Goal: Task Accomplishment & Management: Manage account settings

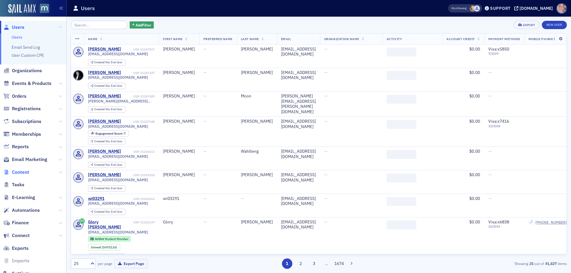
click at [18, 173] on span "Content" at bounding box center [20, 172] width 17 height 7
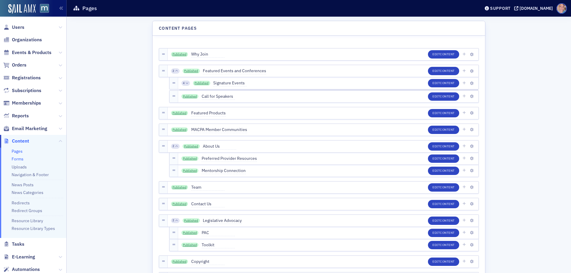
click at [17, 158] on link "Forms" at bounding box center [18, 159] width 12 height 5
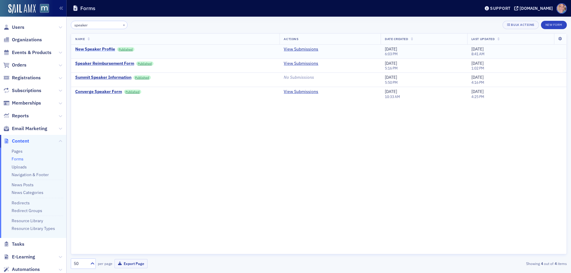
type input "speaker"
click at [94, 49] on div "New Speaker Profile" at bounding box center [95, 49] width 40 height 5
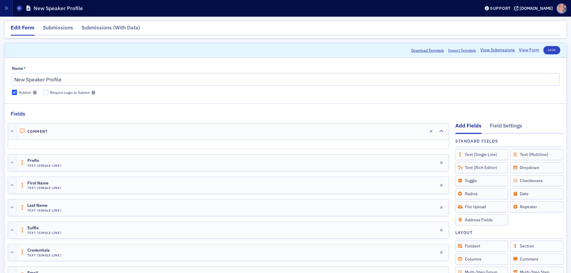
click at [524, 49] on link "View Form" at bounding box center [529, 50] width 20 height 6
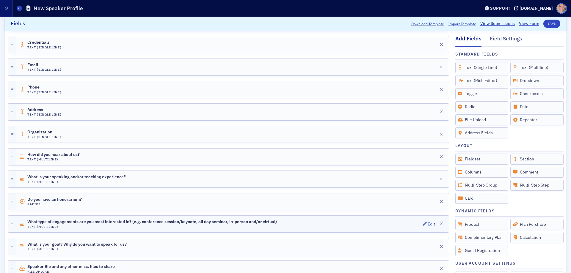
scroll to position [287, 0]
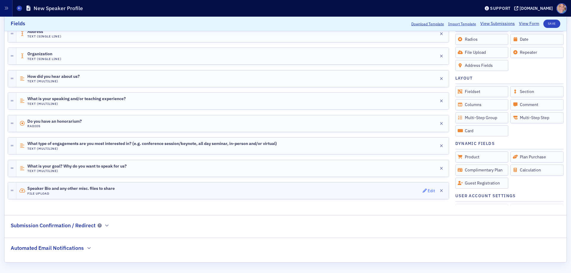
click at [423, 191] on span "Edit" at bounding box center [429, 191] width 13 height 4
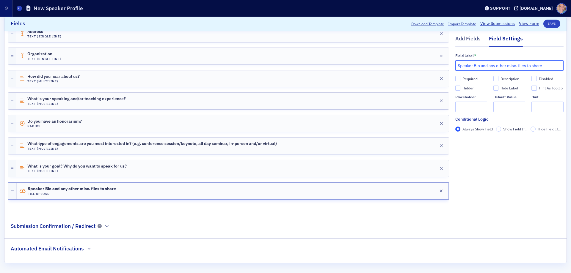
drag, startPoint x: 539, startPoint y: 66, endPoint x: 571, endPoint y: 55, distance: 34.1
click at [539, 66] on input "Speaker Bio and any other misc. files to share" at bounding box center [510, 65] width 108 height 10
click at [523, 66] on input "Speaker Bio and any other misc. files to share" at bounding box center [510, 65] width 108 height 10
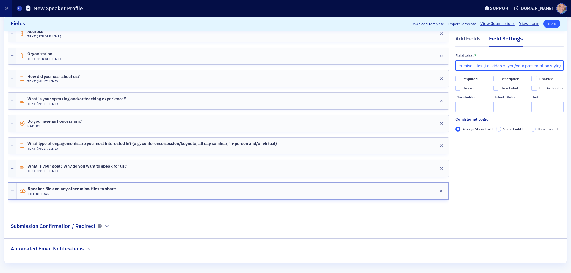
type input "Speaker Bio and any other misc. files (i.e. video of you/your presentation styl…"
click at [547, 22] on button "Save" at bounding box center [552, 24] width 17 height 8
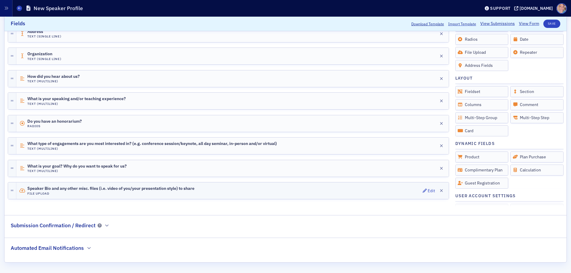
click at [193, 196] on h4 "File Upload" at bounding box center [110, 194] width 167 height 4
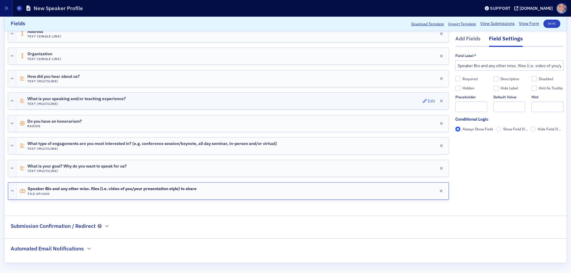
click at [428, 102] on div "Edit" at bounding box center [431, 101] width 7 height 3
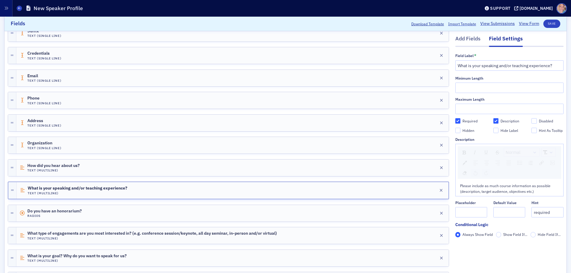
scroll to position [168, 0]
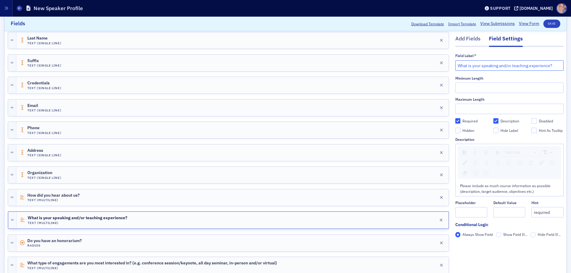
click at [551, 67] on input "What is your speaking and/or teaching experience?" at bounding box center [510, 65] width 108 height 10
type input "What is your speaking and/or teaching experience?"
checkbox input "true"
type input "What is your speaking and/or teaching experience? ("
checkbox input "true"
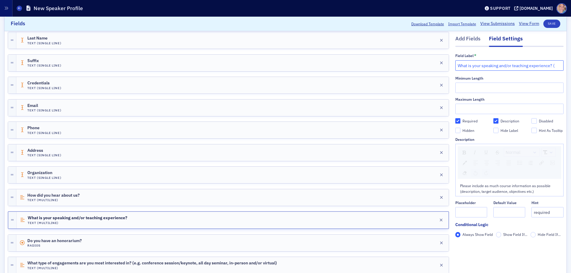
type input "What is your speaking and/or teaching experience? (I"
checkbox input "true"
type input "What is your speaking and/or teaching experience? (If"
checkbox input "true"
type input "What is your speaking and/or teaching experience? (If"
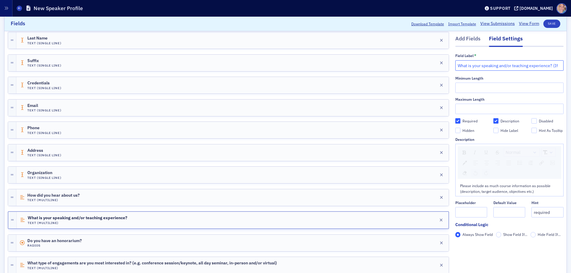
checkbox input "true"
type input "What is your speaking and/or teaching experience? (If y"
checkbox input "true"
type input "What is your speaking and/or teaching experience? (If yo"
checkbox input "true"
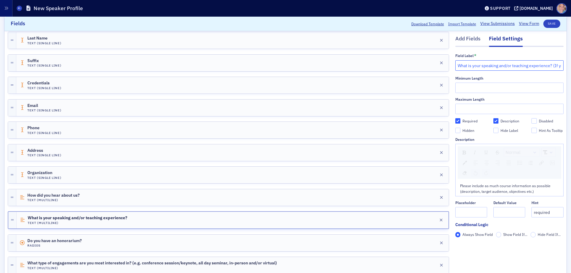
type input "What is your speaking and/or teaching experience? (If you"
checkbox input "true"
type input "What is your speaking and/or teaching experience? (If you"
checkbox input "true"
type input "What is your speaking and/or teaching experience? (If you a"
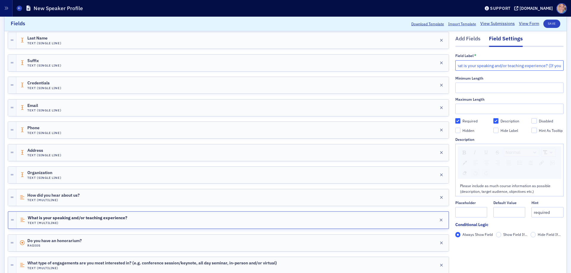
checkbox input "true"
type input "What is your speaking and/or teaching experience? (If you ar"
checkbox input "true"
type input "What is your speaking and/or teaching experience? (If you are"
checkbox input "true"
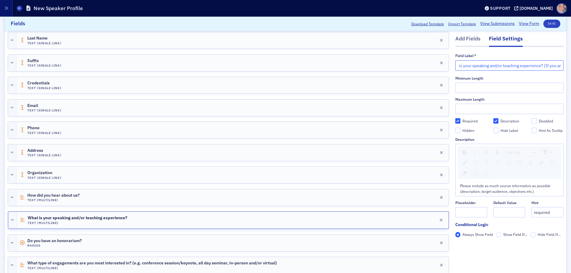
type input "What is your speaking and/or teaching experience? (If you are"
checkbox input "true"
type input "What is your speaking and/or teaching experience? (If you are j"
checkbox input "true"
type input "What is your speaking and/or teaching experience? (If you are ju"
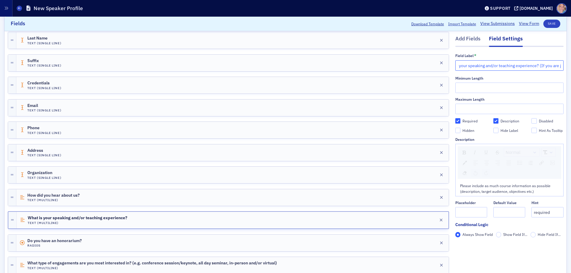
checkbox input "true"
type input "What is your speaking and/or teaching experience? (If you are jus"
checkbox input "true"
type input "What is your speaking and/or teaching experience? (If you are just"
checkbox input "true"
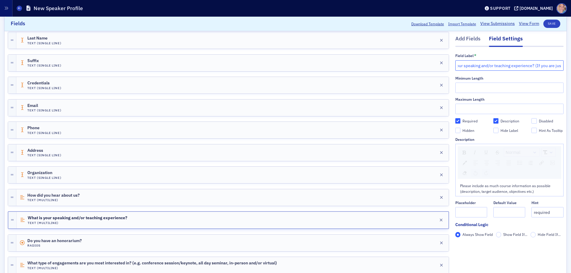
type input "What is your speaking and/or teaching experience? (If you are just"
checkbox input "true"
type input "What is your speaking and/or teaching experience? (If you are just s"
checkbox input "true"
type input "What is your speaking and/or teaching experience? (If you are just st"
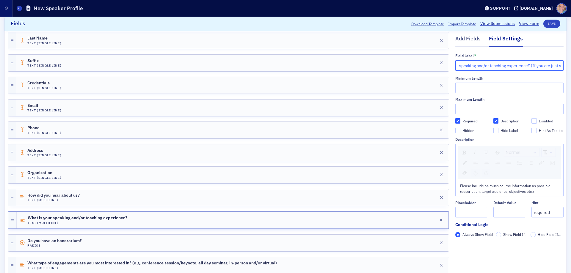
checkbox input "true"
type input "What is your speaking and/or teaching experience? (If you are just sta"
checkbox input "true"
type input "What is your speaking and/or teaching experience? (If you are just star"
checkbox input "true"
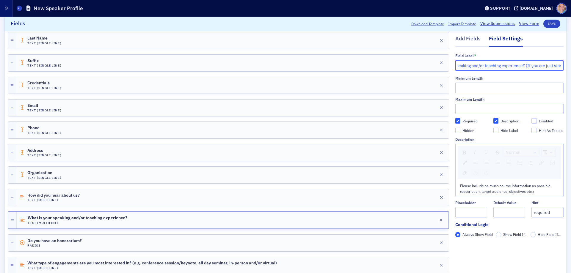
type input "What is your speaking and/or teaching experience? (If you are just start"
checkbox input "true"
type input "What is your speaking and/or teaching experience? (If you are just starti"
checkbox input "true"
type input "What is your speaking and/or teaching experience? (If you are just startin"
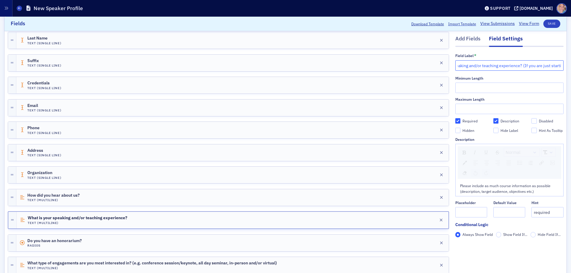
checkbox input "true"
type input "What is your speaking and/or teaching experience? (If you are just starting"
checkbox input "true"
type input "What is your speaking and/or teaching experience? (If you are just starting"
checkbox input "true"
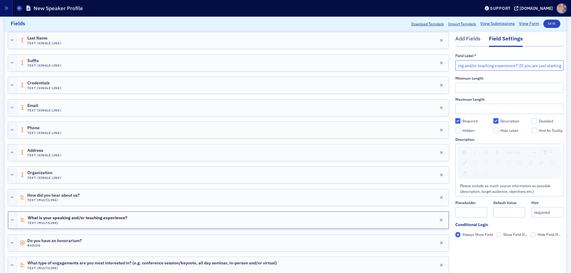
type input "What is your speaking and/or teaching experience? (If you are just starting o"
checkbox input "true"
type input "What is your speaking and/or teaching experience? (If you are just starting ou"
checkbox input "true"
type input "What is your speaking and/or teaching experience? (If you are just starting out"
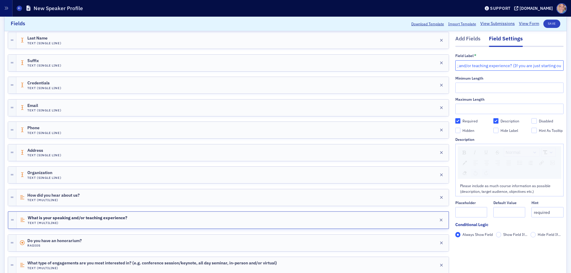
checkbox input "true"
type input "What is your speaking and/or teaching experience? (If you are just starting out,"
checkbox input "true"
type input "What is your speaking and/or teaching experience? (If you are just starting out,"
checkbox input "true"
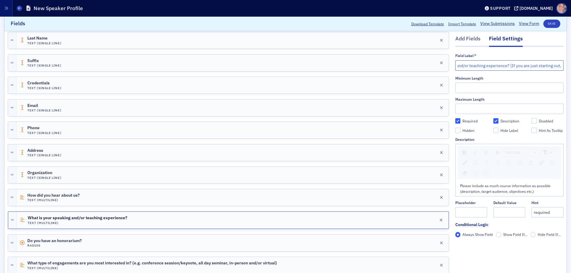
type input "What is your speaking and/or teaching experience? (If you are just starting out…"
checkbox input "true"
type input "What is your speaking and/or teaching experience? (If you are just starting out…"
checkbox input "true"
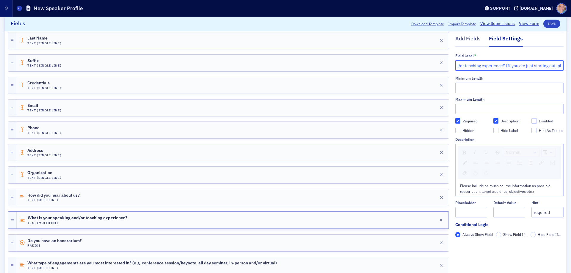
type input "What is your speaking and/or teaching experience? (If you are just starting out…"
checkbox input "true"
type input "What is your speaking and/or teaching experience? (If you are just starting out…"
checkbox input "true"
type input "What is your speaking and/or teaching experience? (If you are just starting out…"
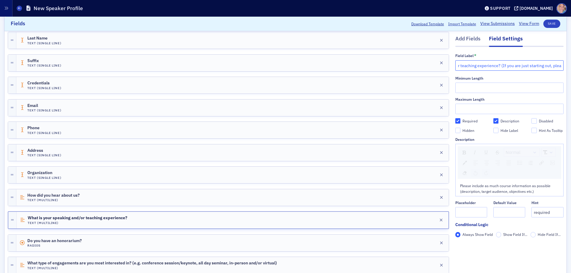
checkbox input "true"
type input "What is your speaking and/or teaching experience? (If you are just starting out…"
checkbox input "true"
type input "What is your speaking and/or teaching experience? (If you are just starting out…"
checkbox input "true"
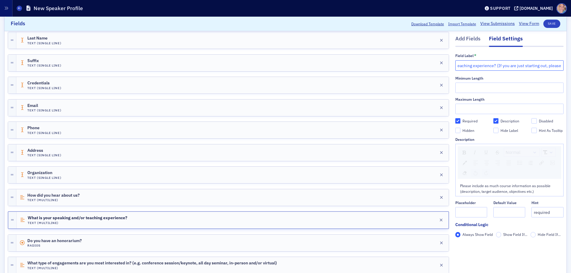
type input "What is your speaking and/or teaching experience? (If you are just starting out…"
checkbox input "true"
type input "What is your speaking and/or teaching experience? (If you are just starting out…"
checkbox input "true"
type input "What is your speaking and/or teaching experience? (If you are just starting out…"
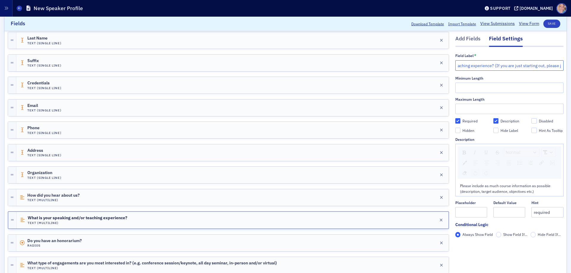
checkbox input "true"
type input "What is your speaking and/or teaching experience? (If you are just starting out…"
checkbox input "true"
type input "What is your speaking and/or teaching experience? (If you are just starting out…"
checkbox input "true"
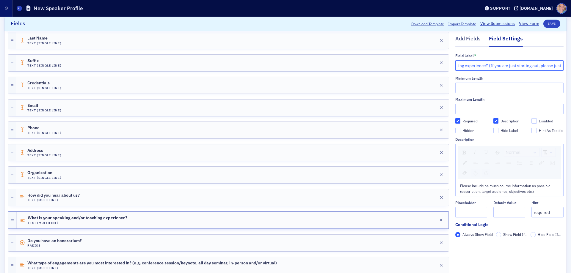
type input "What is your speaking and/or teaching experience? (If you are just starting out…"
checkbox input "true"
type input "What is your speaking and/or teaching experience? (If you are just starting out…"
checkbox input "true"
type input "What is your speaking and/or teaching experience? (If you are just starting out…"
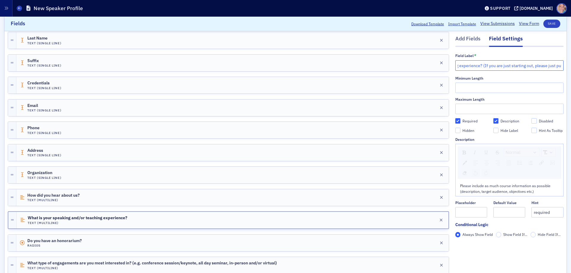
checkbox input "true"
type input "What is your speaking and/or teaching experience? (If you are just starting out…"
checkbox input "true"
type input "What is your speaking and/or teaching experience? (If you are just starting out…"
checkbox input "true"
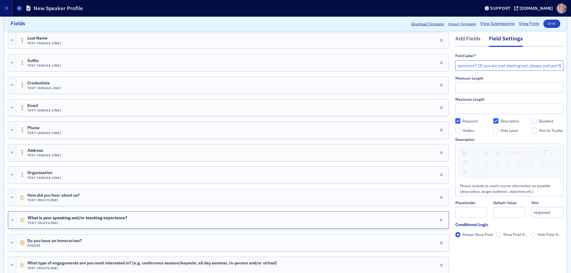
type input "What is your speaking and/or teaching experience? (If you are just starting out…"
checkbox input "true"
type input "What is your speaking and/or teaching experience? (If you are just starting out…"
checkbox input "true"
type input "What is your speaking and/or teaching experience? (If you are just starting out…"
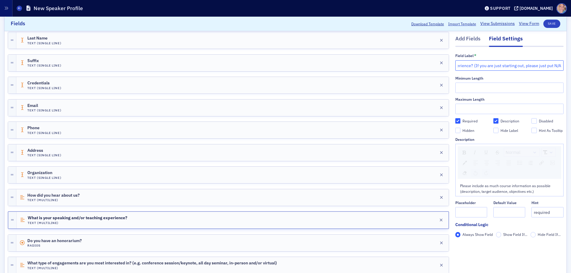
checkbox input "true"
type input "What is your speaking and/or teaching experience? (If you are just starting out…"
checkbox input "true"
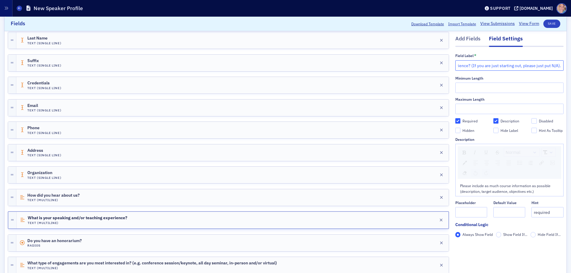
click at [523, 67] on input "What is your speaking and/or teaching experience? (If you are just starting out…" at bounding box center [510, 65] width 108 height 10
type input "What is your speaking and/or teaching experience? (If you are just starting out…"
checkbox input "true"
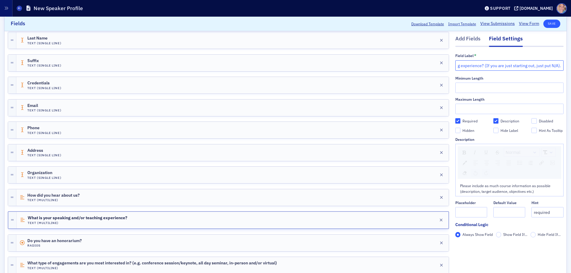
type input "What is your speaking and/or teaching experience? (If you are just starting out…"
click at [547, 24] on button "Save" at bounding box center [552, 24] width 17 height 8
checkbox input "true"
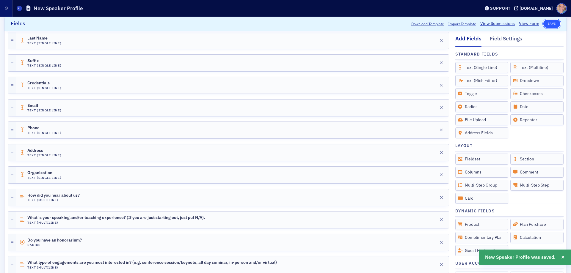
click at [545, 22] on button "Save" at bounding box center [552, 24] width 17 height 8
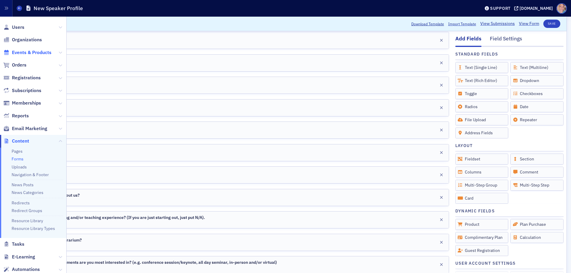
click at [21, 51] on span "Events & Products" at bounding box center [32, 52] width 40 height 7
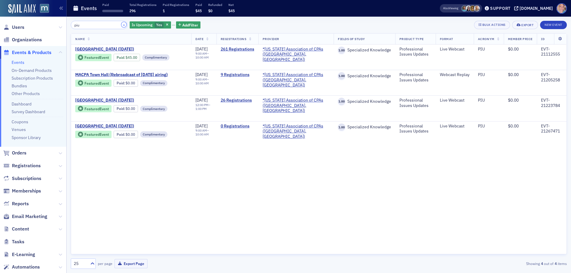
click at [121, 25] on button "×" at bounding box center [123, 24] width 5 height 5
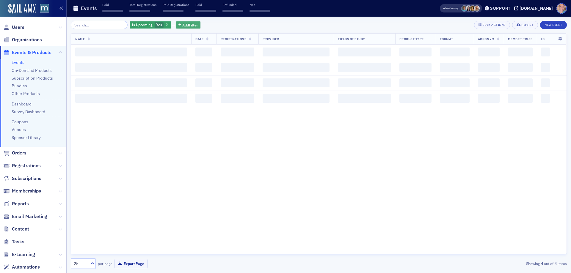
click at [179, 24] on icon "button" at bounding box center [180, 25] width 3 height 3
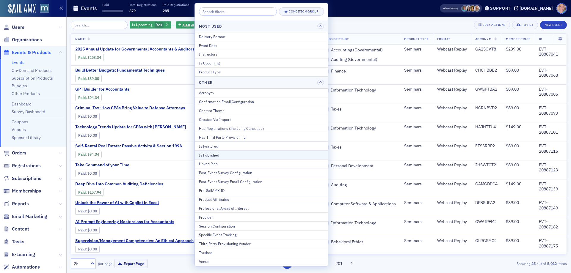
drag, startPoint x: 235, startPoint y: 154, endPoint x: 218, endPoint y: 20, distance: 135.0
click at [234, 154] on div "Is Published" at bounding box center [261, 155] width 125 height 5
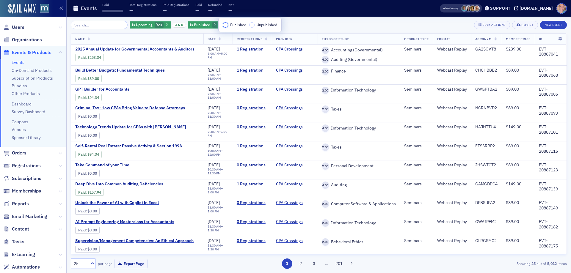
click at [225, 26] on input "Published" at bounding box center [225, 24] width 5 height 5
click at [106, 23] on input "search" at bounding box center [99, 25] width 57 height 8
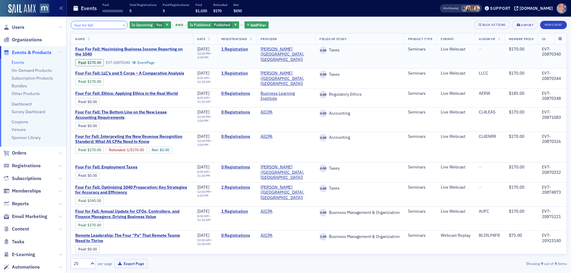
type input "four for fall"
drag, startPoint x: 111, startPoint y: 49, endPoint x: 114, endPoint y: 48, distance: 3.6
click at [17, 86] on link "Bundles" at bounding box center [19, 85] width 15 height 5
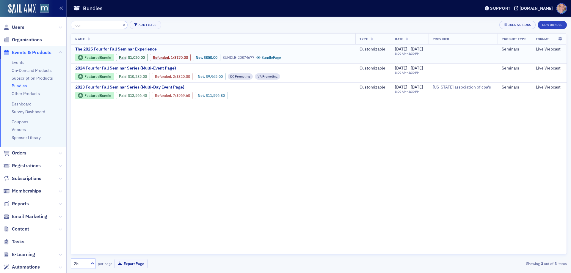
type input "four"
click at [102, 48] on span "The 2025 Four for Fall Seminar Experience" at bounding box center [125, 49] width 100 height 5
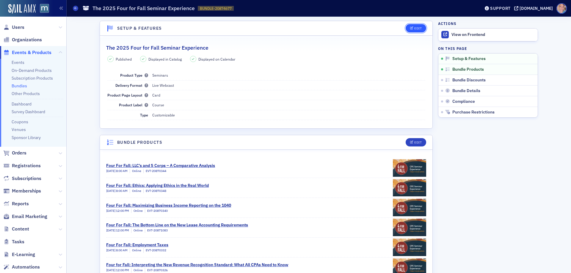
click at [410, 27] on icon "button" at bounding box center [412, 28] width 4 height 3
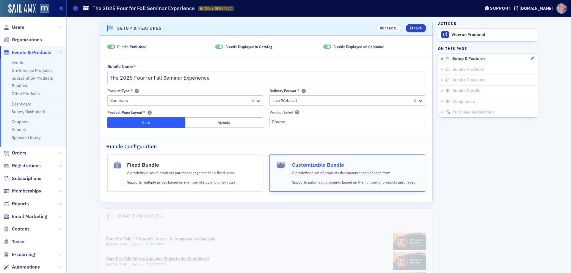
scroll to position [1, 0]
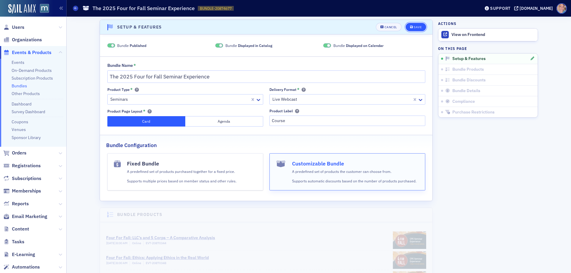
click at [414, 28] on div "Save" at bounding box center [418, 27] width 8 height 3
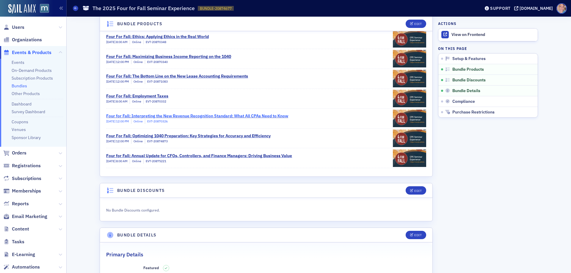
scroll to position [150, 0]
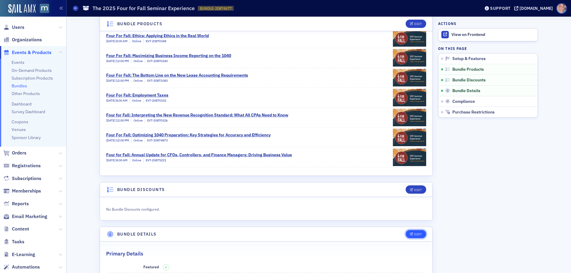
click at [417, 235] on div "Edit" at bounding box center [418, 234] width 7 height 3
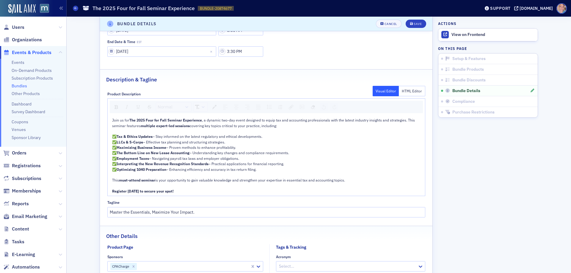
scroll to position [566, 0]
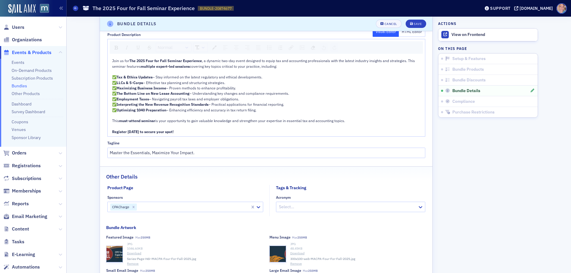
click at [163, 204] on div at bounding box center [193, 207] width 112 height 7
type input "ao"
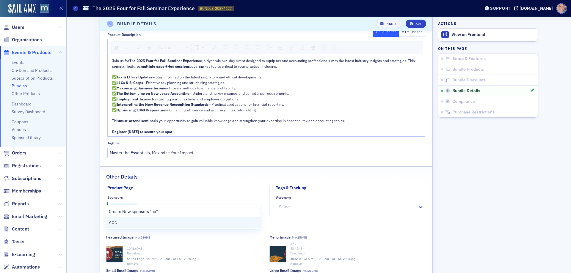
click at [135, 222] on div "AON" at bounding box center [183, 223] width 148 height 6
click at [416, 23] on div "Save" at bounding box center [418, 23] width 8 height 3
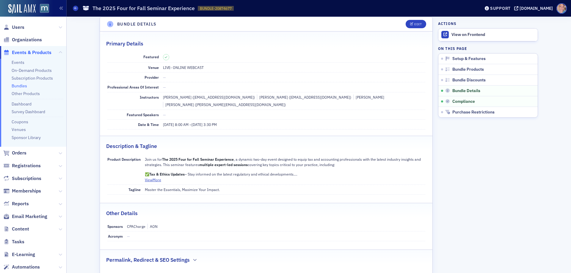
scroll to position [357, 0]
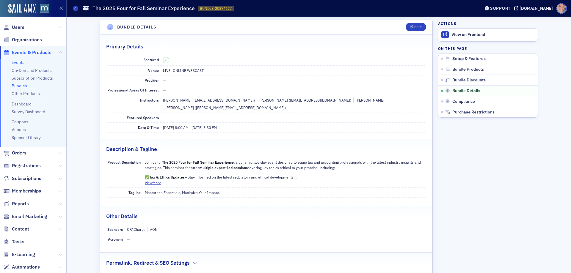
click at [19, 62] on link "Events" at bounding box center [18, 62] width 13 height 5
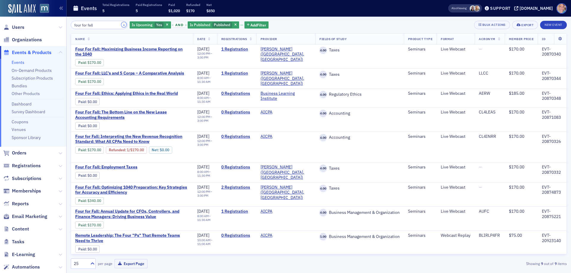
click at [121, 25] on button "×" at bounding box center [123, 24] width 5 height 5
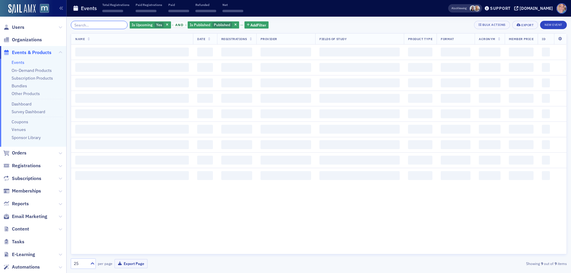
click at [100, 25] on input "search" at bounding box center [99, 25] width 57 height 8
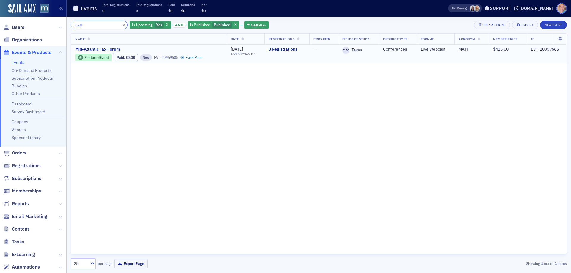
type input "matf"
click at [96, 49] on span "Mid-Atlantic Tax Forum" at bounding box center [125, 49] width 100 height 5
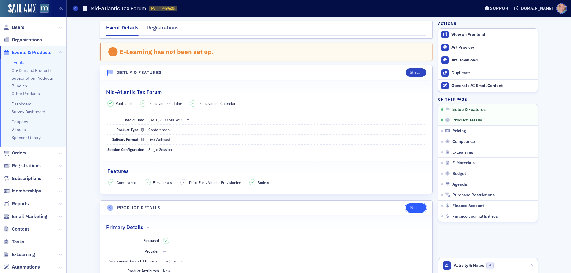
click at [415, 209] on div "Edit" at bounding box center [418, 208] width 7 height 3
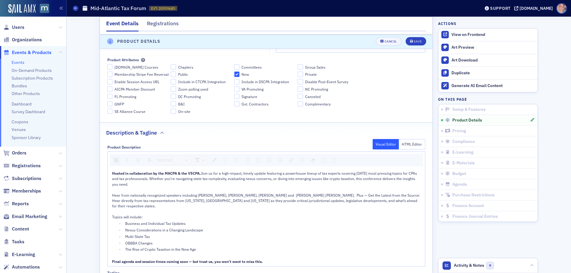
scroll to position [374, 0]
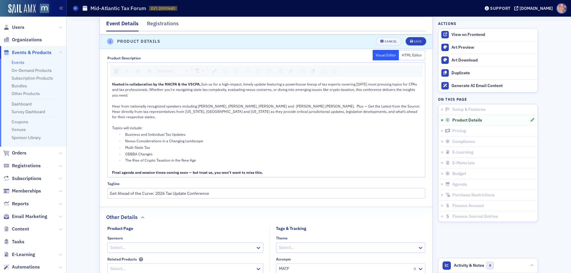
click at [154, 82] on span "Hosted in collaboration by the MACPA & the VSCPA." at bounding box center [156, 84] width 89 height 5
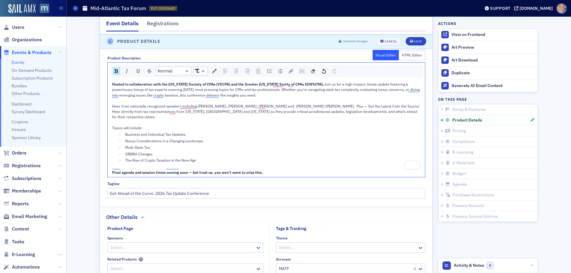
click at [298, 82] on span "Hosted in collaboration with the Virginia Society of CPAs (VSCPA) and the Great…" at bounding box center [218, 84] width 212 height 5
drag, startPoint x: 235, startPoint y: 76, endPoint x: 222, endPoint y: 75, distance: 13.5
click at [222, 82] on span "Hosted in collaboration with the Virginia Society of CPAs (VSCPA) and the Great…" at bounding box center [219, 84] width 214 height 5
click at [237, 98] on div "To enrich screen reader interactions, please activate Accessibility in Grammarl…" at bounding box center [266, 100] width 309 height 5
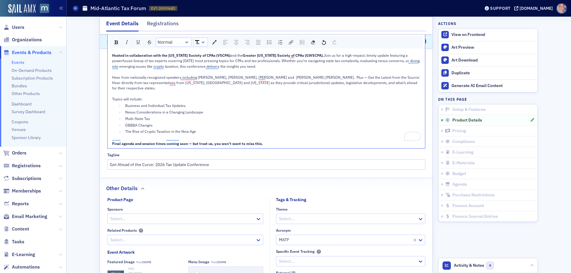
scroll to position [434, 0]
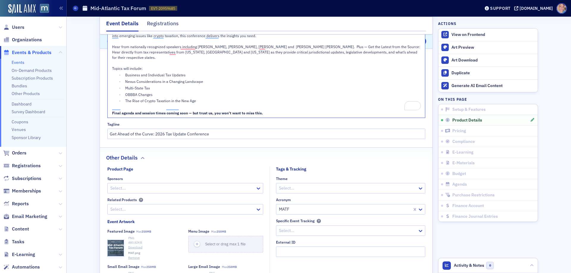
click at [143, 185] on div at bounding box center [182, 188] width 145 height 7
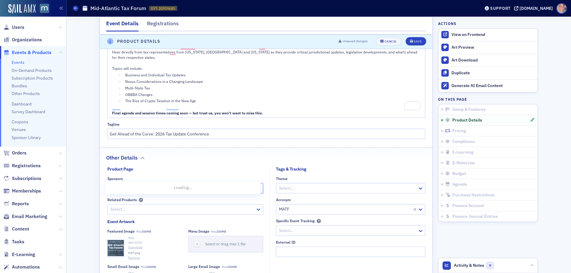
type input "vscpa"
click at [136, 199] on span "VSCPA (Virginia Society of CPAs)" at bounding box center [142, 199] width 67 height 6
type input "gw"
click at [134, 199] on div "GWSCPA" at bounding box center [183, 199] width 148 height 6
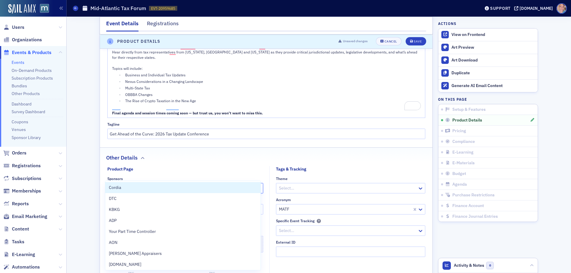
click at [329, 98] on div "The Rise of Crypto Taxation in the New Age" at bounding box center [273, 100] width 296 height 5
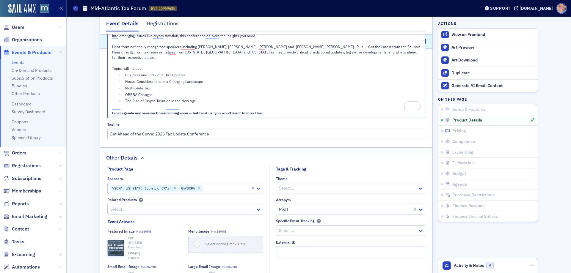
scroll to position [345, 0]
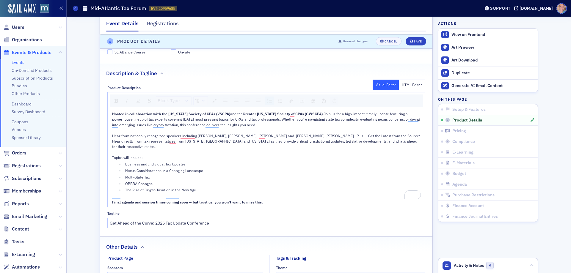
click at [115, 194] on div "To enrich screen reader interactions, please activate Accessibility in Grammarl…" at bounding box center [266, 196] width 309 height 5
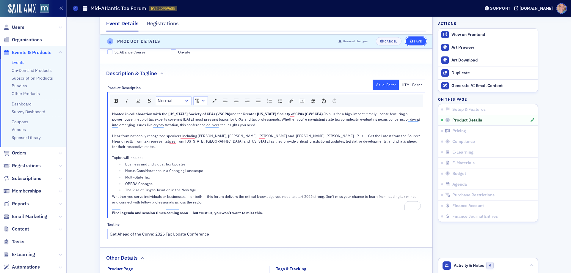
click at [414, 39] on button "Save" at bounding box center [416, 41] width 21 height 8
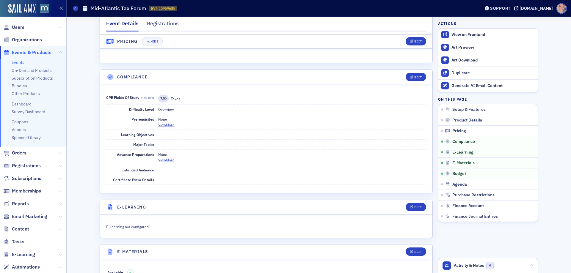
scroll to position [744, 0]
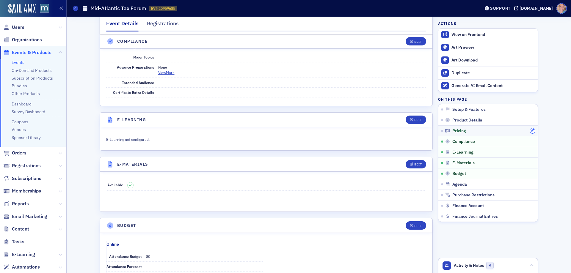
click at [531, 129] on icon "button" at bounding box center [533, 131] width 4 height 4
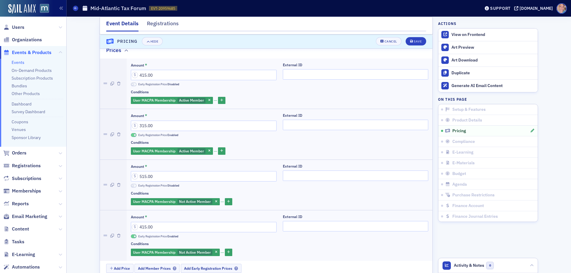
scroll to position [523, 0]
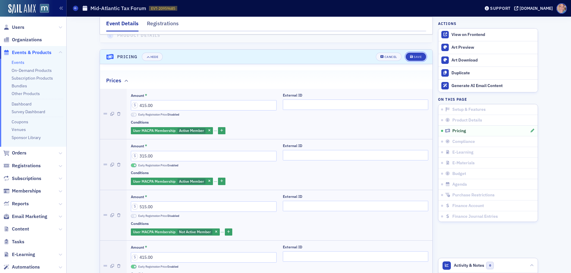
click at [417, 53] on button "Save" at bounding box center [416, 57] width 21 height 8
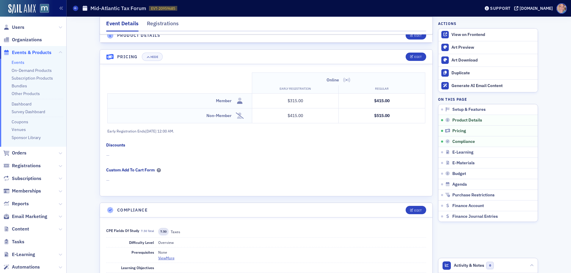
drag, startPoint x: 22, startPoint y: 62, endPoint x: 35, endPoint y: 51, distance: 17.1
click at [22, 62] on link "Events" at bounding box center [18, 62] width 13 height 5
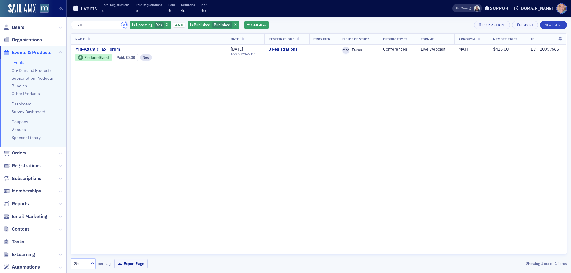
drag, startPoint x: 117, startPoint y: 25, endPoint x: 112, endPoint y: 24, distance: 4.8
click at [121, 24] on button "×" at bounding box center [123, 24] width 5 height 5
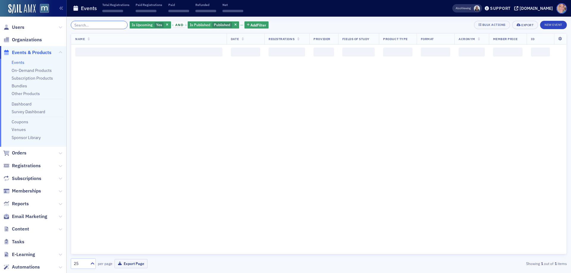
click at [97, 24] on input "search" at bounding box center [99, 25] width 57 height 8
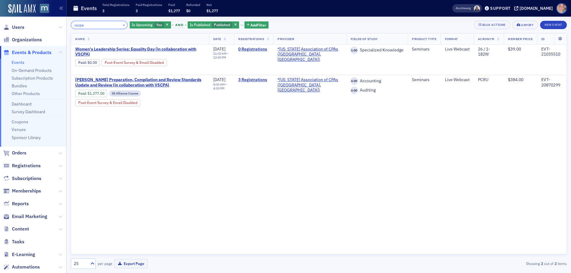
type input "vscpa"
click at [121, 24] on button "×" at bounding box center [123, 24] width 5 height 5
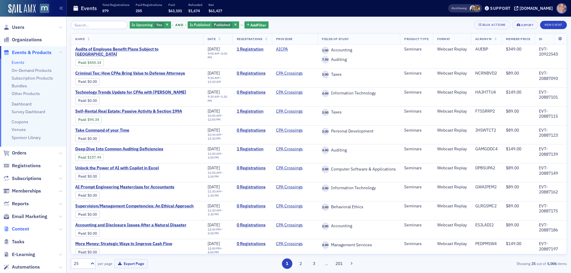
click at [22, 227] on span "Content" at bounding box center [20, 229] width 17 height 7
click at [59, 216] on icon at bounding box center [61, 217] width 4 height 4
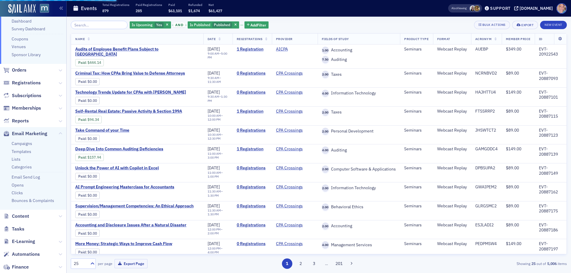
scroll to position [89, 0]
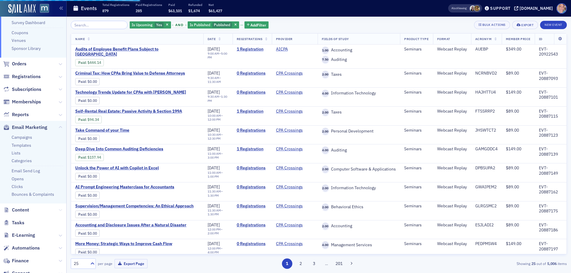
click at [59, 210] on icon at bounding box center [61, 211] width 4 height 4
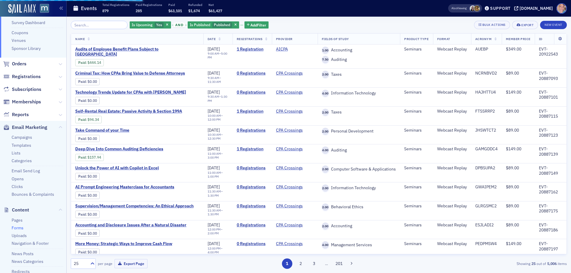
click at [18, 226] on link "Forms" at bounding box center [18, 228] width 12 height 5
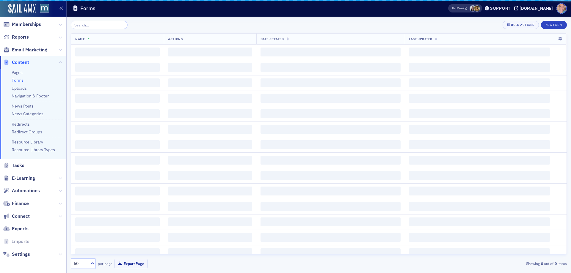
scroll to position [79, 0]
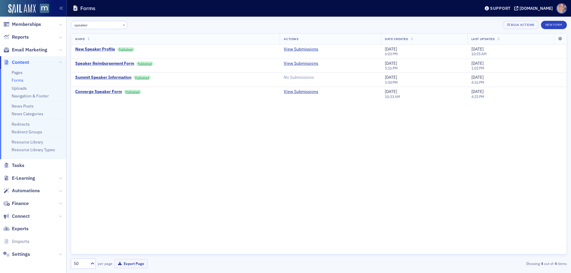
type input "speaker"
click at [544, 9] on div "[DOMAIN_NAME]" at bounding box center [536, 8] width 33 height 5
click at [507, 9] on div "Support" at bounding box center [500, 8] width 21 height 5
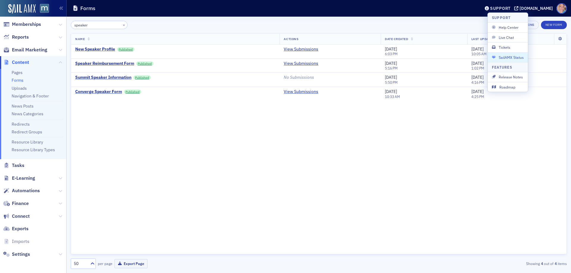
click at [513, 57] on span "SailAMX Status" at bounding box center [508, 57] width 32 height 5
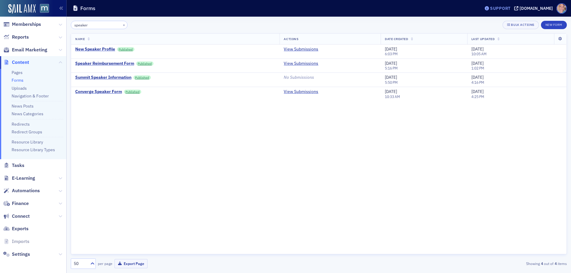
click at [507, 7] on div "Support" at bounding box center [500, 8] width 21 height 5
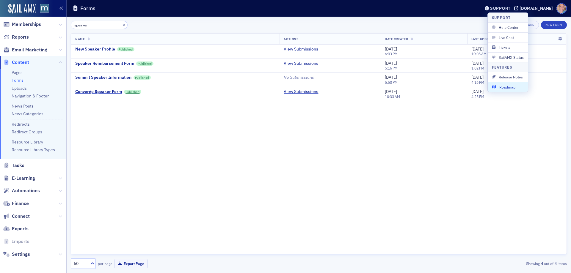
click at [506, 89] on span "Roadmap" at bounding box center [508, 87] width 32 height 5
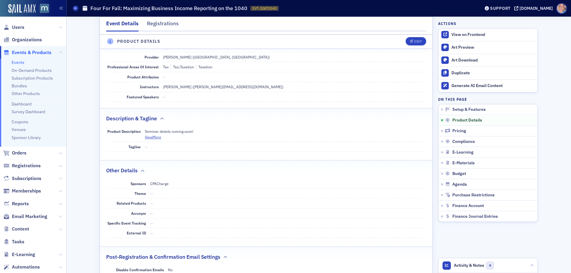
scroll to position [268, 0]
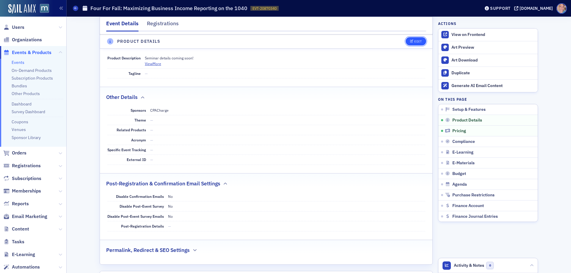
click at [418, 38] on button "Edit" at bounding box center [416, 41] width 21 height 8
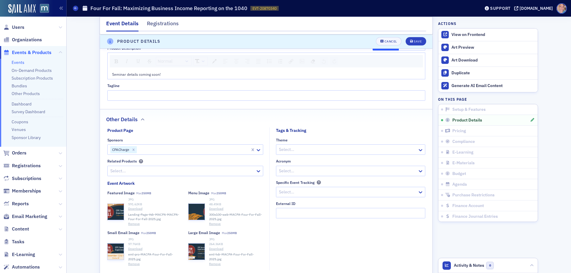
scroll to position [404, 0]
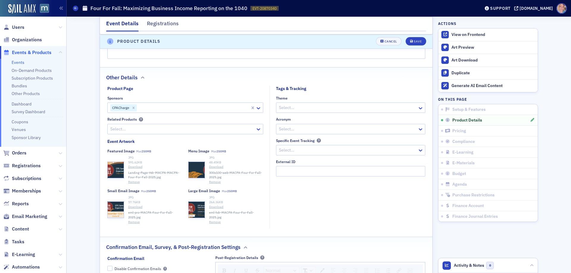
click at [169, 107] on div at bounding box center [193, 107] width 112 height 7
type input "aon"
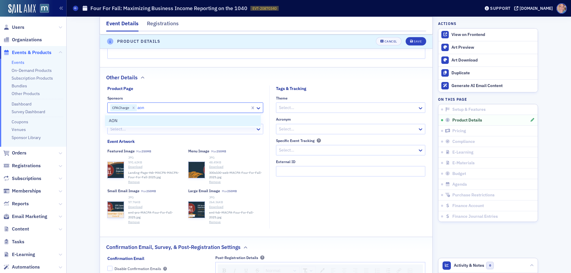
drag, startPoint x: 160, startPoint y: 120, endPoint x: 315, endPoint y: 71, distance: 162.4
click at [160, 120] on div "AON" at bounding box center [183, 121] width 148 height 6
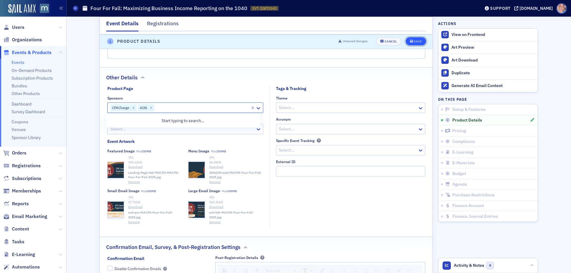
click at [414, 41] on div "Save" at bounding box center [418, 41] width 8 height 3
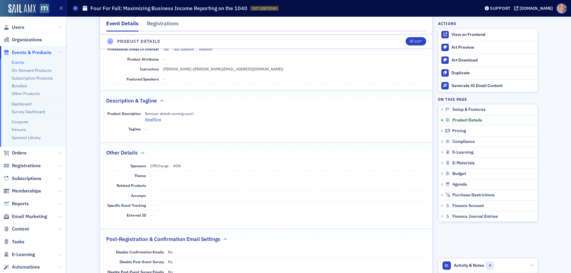
scroll to position [285, 0]
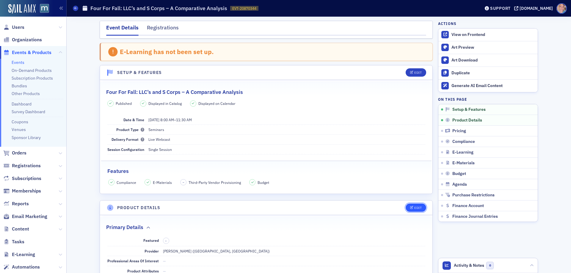
click at [418, 207] on div "Edit" at bounding box center [418, 208] width 7 height 3
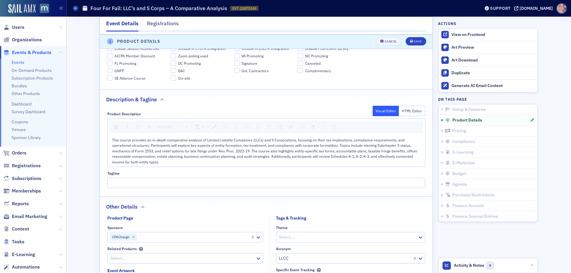
scroll to position [374, 0]
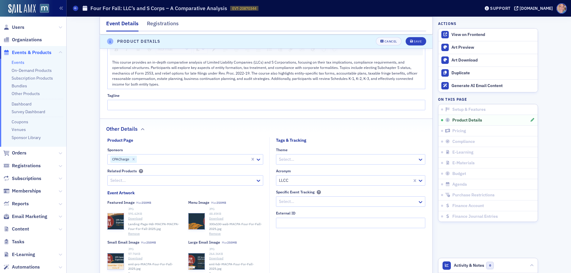
click at [177, 162] on div at bounding box center [193, 159] width 112 height 7
type input "aon"
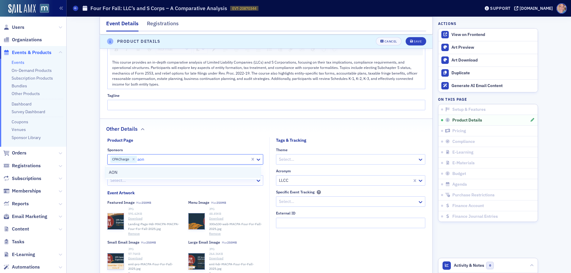
click at [124, 173] on div "AON" at bounding box center [183, 173] width 148 height 6
click at [417, 43] on div "Save" at bounding box center [418, 41] width 8 height 3
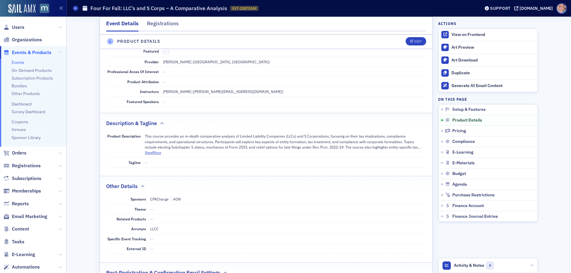
scroll to position [285, 0]
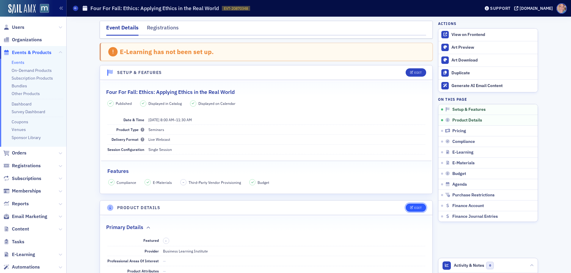
click at [415, 210] on div "Edit" at bounding box center [418, 208] width 7 height 3
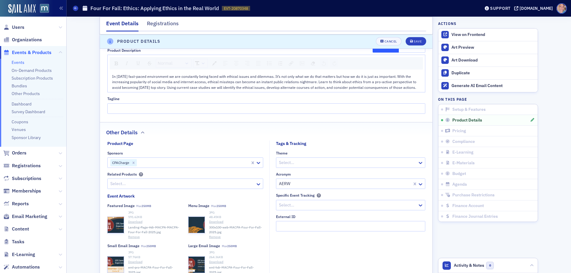
scroll to position [404, 0]
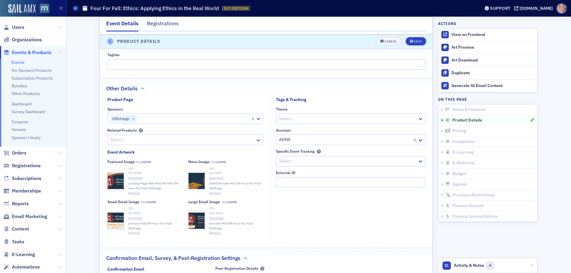
click at [162, 123] on div at bounding box center [193, 118] width 112 height 7
type input "aon"
click at [150, 137] on div "AON" at bounding box center [183, 137] width 148 height 6
drag, startPoint x: 422, startPoint y: 41, endPoint x: 389, endPoint y: 15, distance: 41.8
click at [421, 41] on button "Save" at bounding box center [416, 41] width 21 height 8
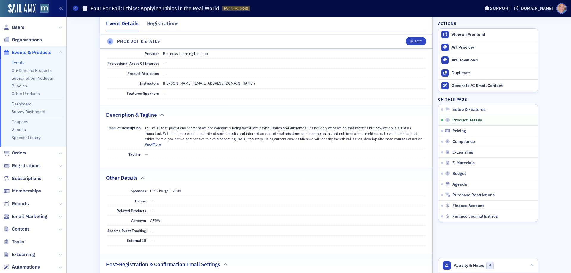
scroll to position [255, 0]
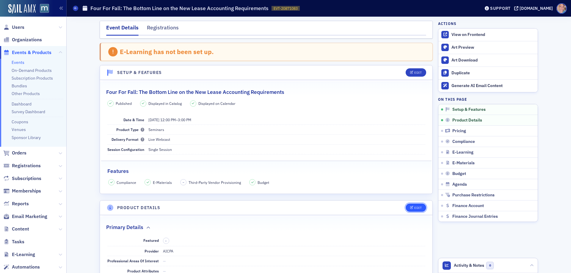
click at [408, 211] on button "Edit" at bounding box center [416, 208] width 21 height 8
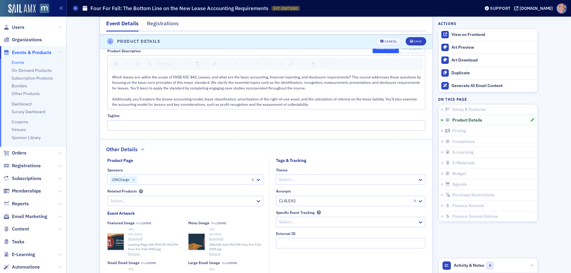
scroll to position [404, 0]
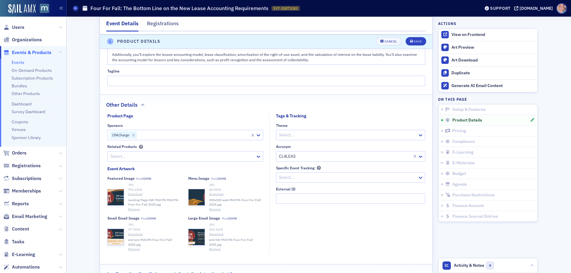
click at [163, 135] on div at bounding box center [193, 135] width 112 height 7
type input "aon"
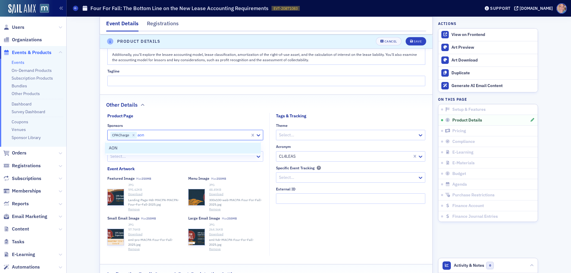
drag, startPoint x: 140, startPoint y: 148, endPoint x: 284, endPoint y: 98, distance: 152.6
click at [140, 147] on div "AON" at bounding box center [183, 148] width 148 height 6
drag, startPoint x: 416, startPoint y: 40, endPoint x: 403, endPoint y: 1, distance: 41.1
click at [416, 40] on div "Save" at bounding box center [418, 41] width 8 height 3
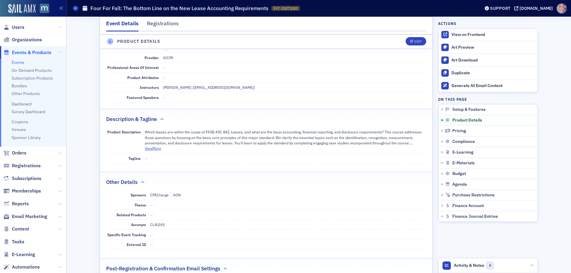
scroll to position [166, 0]
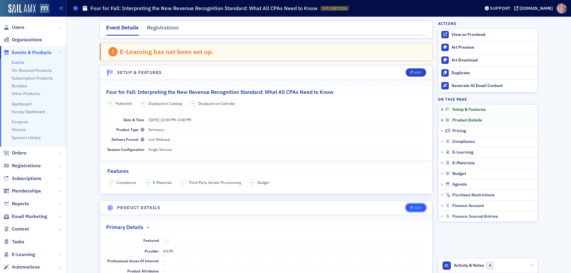
click at [416, 209] on div "Edit" at bounding box center [418, 208] width 7 height 3
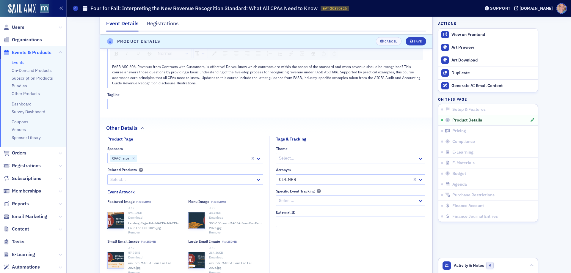
scroll to position [434, 0]
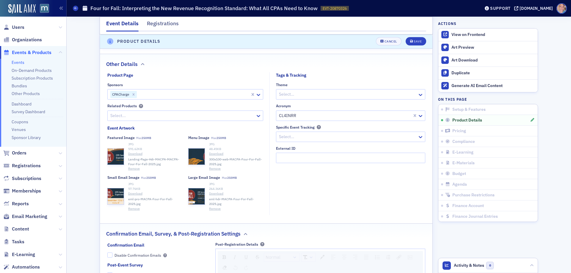
click at [164, 95] on div at bounding box center [193, 94] width 112 height 7
type input "aon"
click at [160, 108] on div "AON" at bounding box center [183, 107] width 148 height 6
click at [407, 42] on button "Save" at bounding box center [416, 41] width 21 height 8
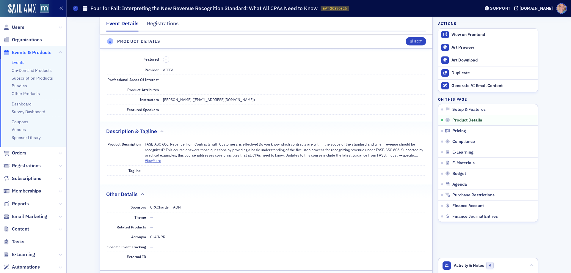
scroll to position [196, 0]
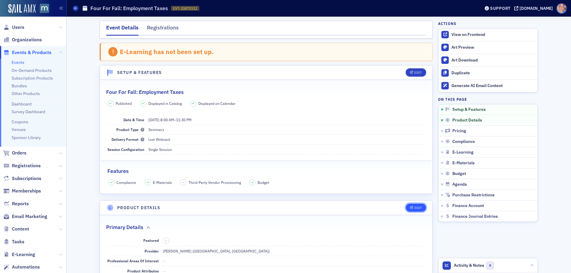
click at [415, 207] on div "Edit" at bounding box center [418, 208] width 7 height 3
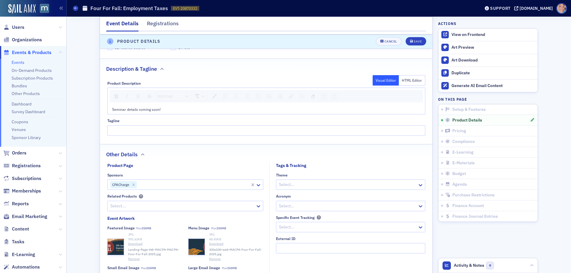
scroll to position [374, 0]
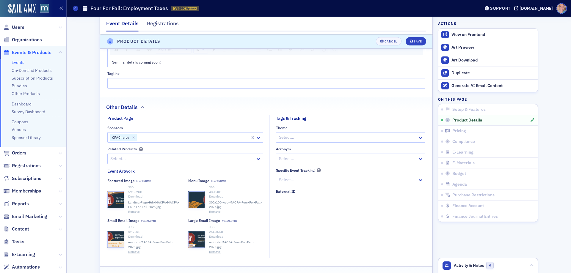
click at [162, 134] on div at bounding box center [193, 137] width 112 height 7
type input "aon"
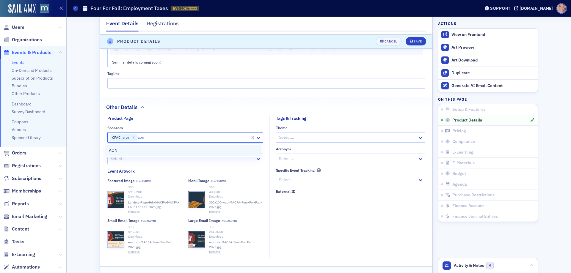
click at [146, 151] on div "AON" at bounding box center [183, 151] width 148 height 6
click at [414, 40] on div "Save" at bounding box center [418, 41] width 8 height 3
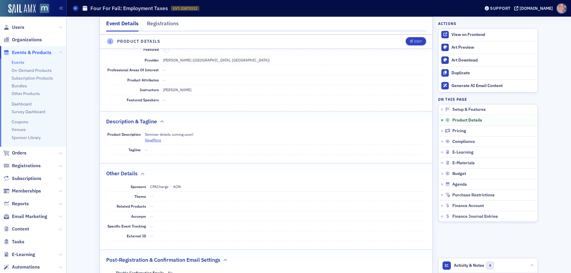
scroll to position [226, 0]
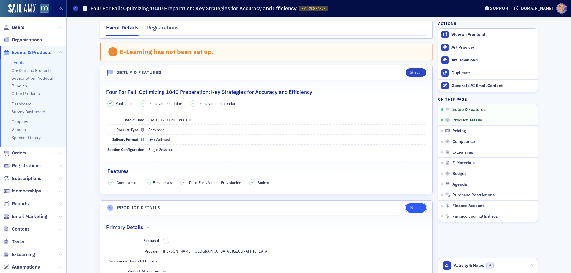
click at [419, 205] on button "Edit" at bounding box center [416, 208] width 21 height 8
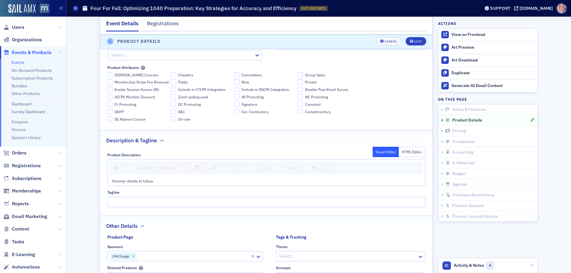
scroll to position [345, 0]
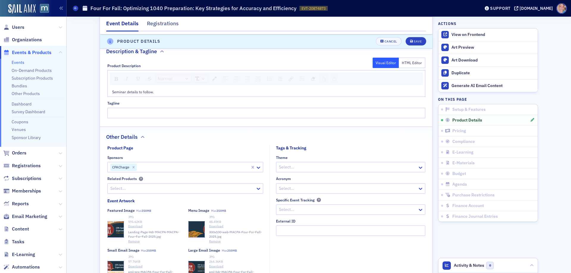
click at [182, 165] on div at bounding box center [193, 167] width 112 height 7
type input "aon"
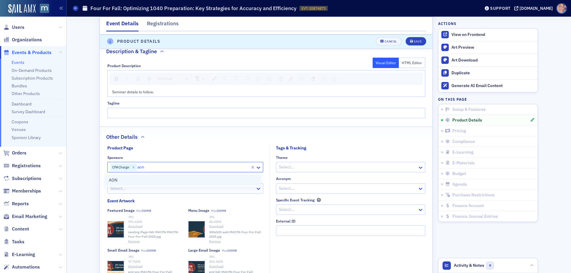
drag, startPoint x: 169, startPoint y: 180, endPoint x: 183, endPoint y: 171, distance: 16.4
click at [169, 180] on div "AON" at bounding box center [183, 180] width 148 height 6
click at [414, 40] on div "Save" at bounding box center [418, 41] width 8 height 3
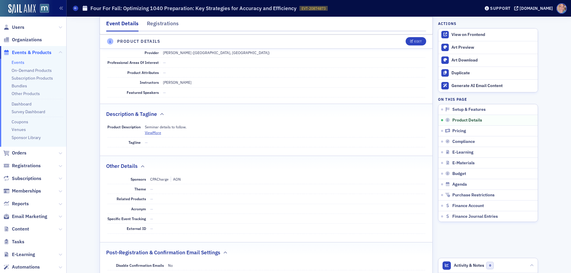
scroll to position [226, 0]
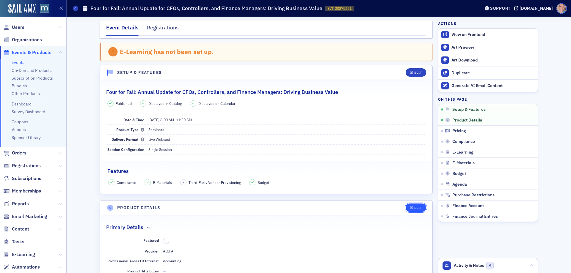
click at [420, 207] on button "Edit" at bounding box center [416, 208] width 21 height 8
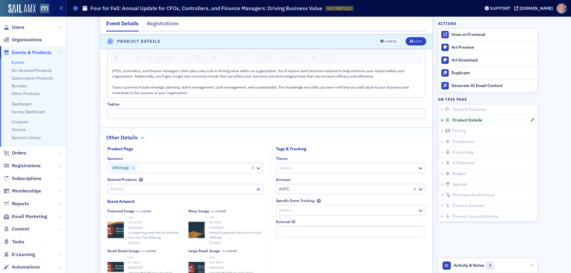
scroll to position [374, 0]
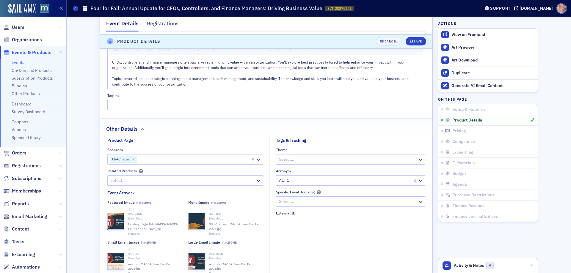
click at [160, 158] on div at bounding box center [193, 159] width 112 height 7
type input "aon"
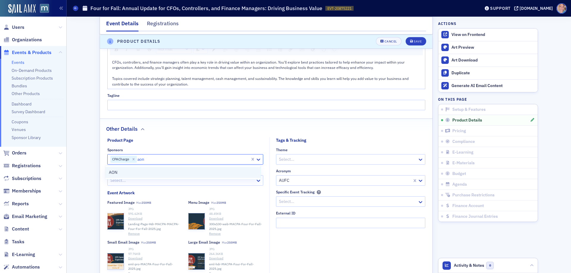
click at [160, 170] on div "AON" at bounding box center [183, 173] width 148 height 6
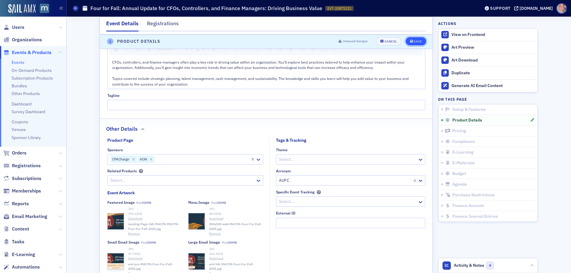
click at [414, 41] on div "Save" at bounding box center [418, 41] width 8 height 3
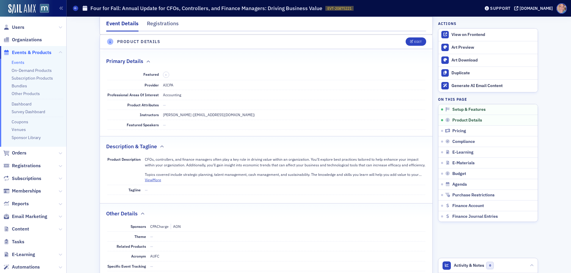
scroll to position [166, 0]
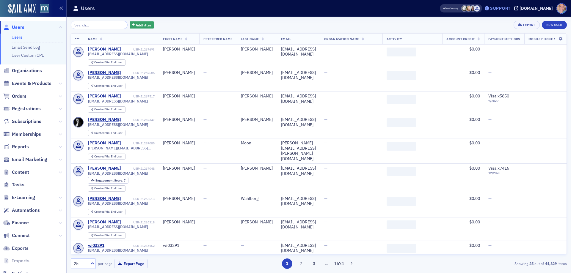
click at [507, 7] on div "Support" at bounding box center [500, 8] width 21 height 5
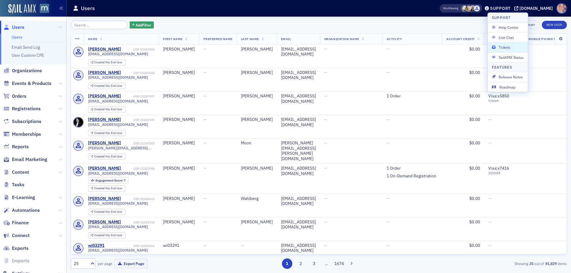
click at [508, 48] on span "Tickets" at bounding box center [508, 47] width 32 height 5
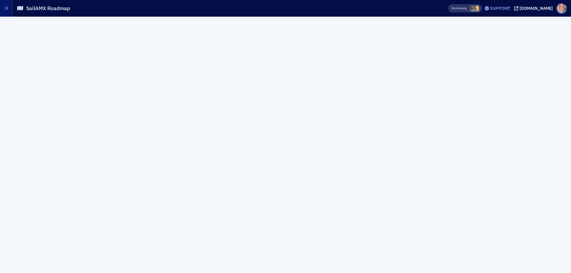
click at [510, 10] on div "Support" at bounding box center [500, 8] width 21 height 5
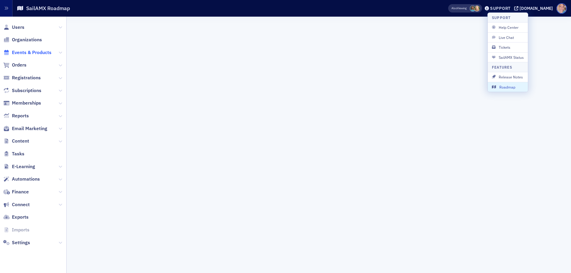
click at [26, 52] on span "Events & Products" at bounding box center [32, 52] width 40 height 7
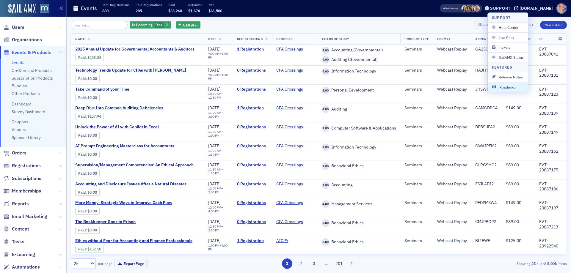
drag, startPoint x: 429, startPoint y: 28, endPoint x: 420, endPoint y: 25, distance: 9.9
click at [429, 28] on div "Is Upcoming Yes Add Filter Bulk Actions Export New Event" at bounding box center [319, 25] width 496 height 8
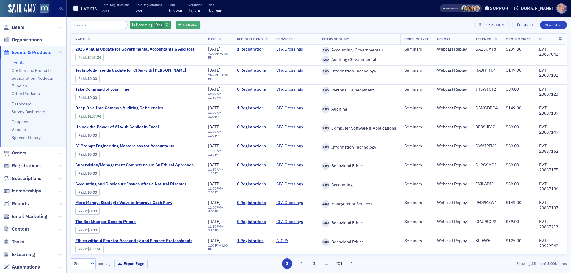
click at [192, 24] on span "Add Filter" at bounding box center [190, 24] width 16 height 5
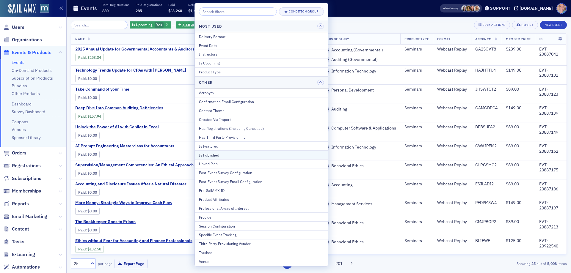
click at [222, 154] on div "Is Published" at bounding box center [261, 155] width 125 height 5
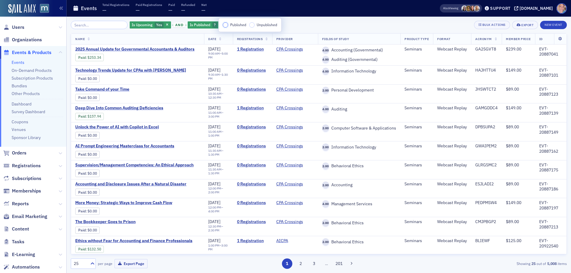
click at [227, 27] on input "Published" at bounding box center [225, 24] width 5 height 5
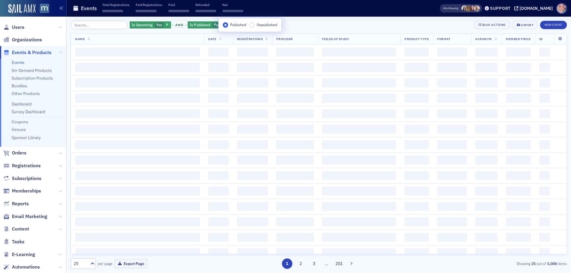
click at [323, 27] on div "Is Upcoming Yes and Is Published Published Add Filter Bulk Actions Export New E…" at bounding box center [319, 25] width 496 height 8
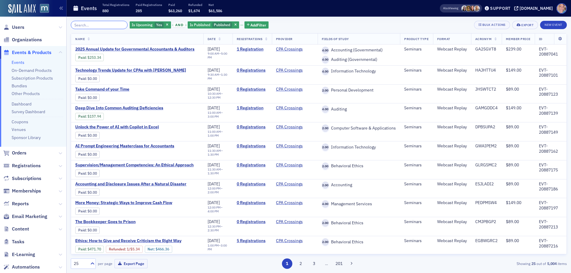
click at [96, 26] on input "search" at bounding box center [99, 25] width 57 height 8
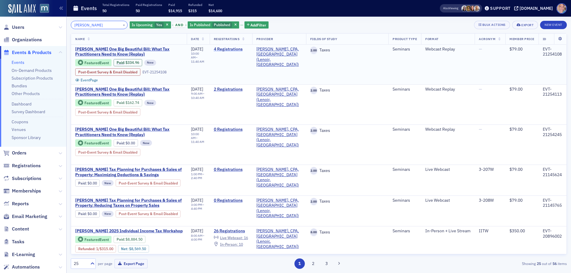
type input "[PERSON_NAME]"
click at [229, 49] on link "4 Registrations" at bounding box center [231, 49] width 34 height 5
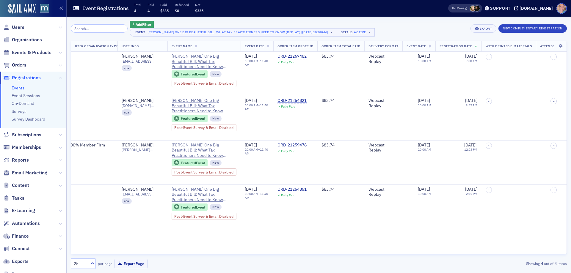
scroll to position [0, 260]
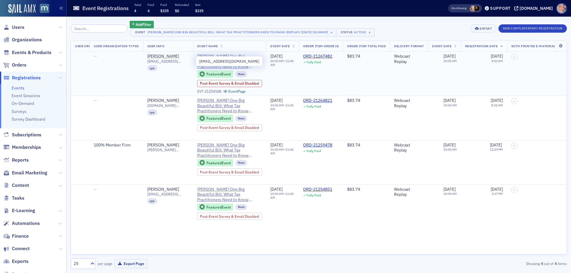
click at [176, 62] on span "[EMAIL_ADDRESS][DOMAIN_NAME]" at bounding box center [168, 61] width 42 height 4
copy span "[EMAIL_ADDRESS][DOMAIN_NAME]"
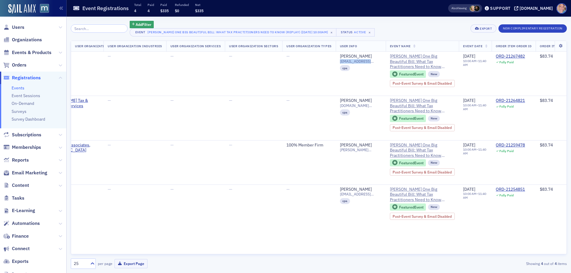
scroll to position [0, 0]
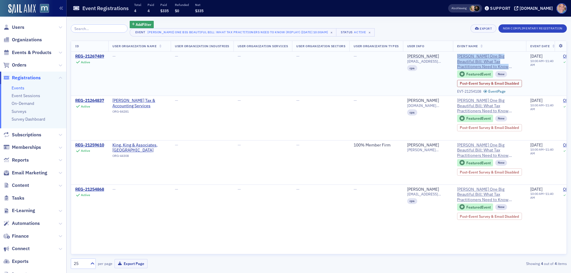
drag, startPoint x: 463, startPoint y: 54, endPoint x: 518, endPoint y: 70, distance: 56.6
click at [518, 70] on td "[PERSON_NAME] One Big Beautiful Bill: What Tax Practitioners Need to Know (Repl…" at bounding box center [490, 74] width 74 height 44
copy span "[PERSON_NAME] One Big Beautiful Bill: What Tax Practitioners Need to Know (Repl…"
click at [24, 53] on span "Events & Products" at bounding box center [32, 52] width 40 height 7
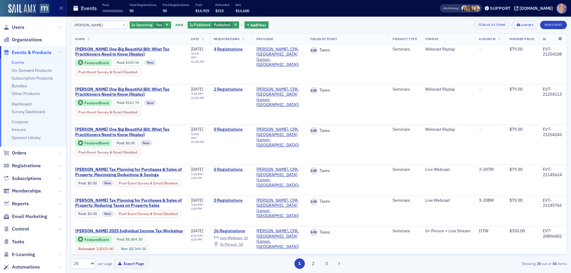
drag, startPoint x: 106, startPoint y: 27, endPoint x: 5, endPoint y: 32, distance: 100.4
click at [27, 27] on div "Users Organizations Events & Products Events On-Demand Products Subscription Pr…" at bounding box center [285, 136] width 571 height 273
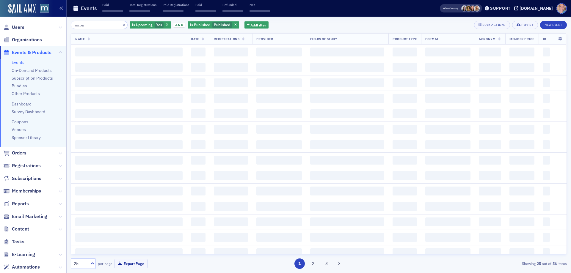
type input "vscpa"
